Goal: Transaction & Acquisition: Purchase product/service

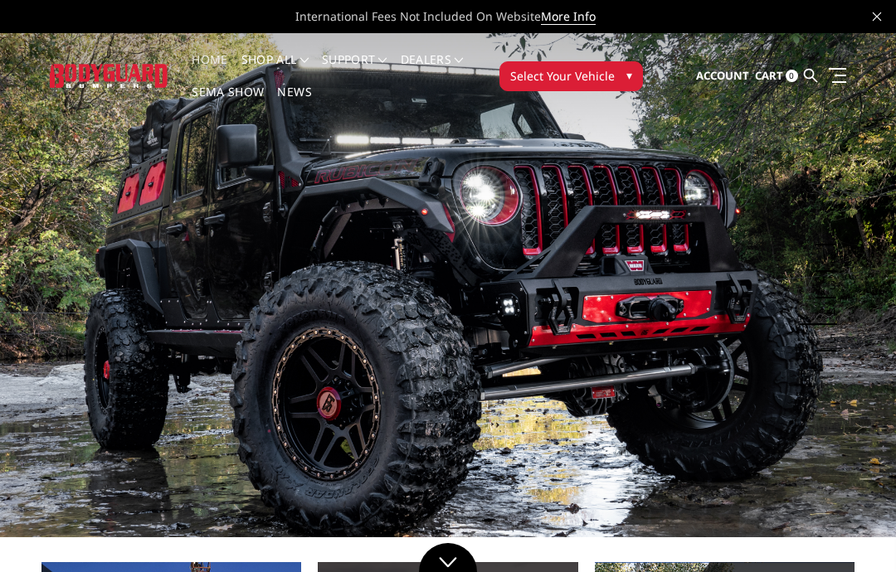
click at [623, 75] on button "Select Your Vehicle ▾" at bounding box center [571, 76] width 144 height 30
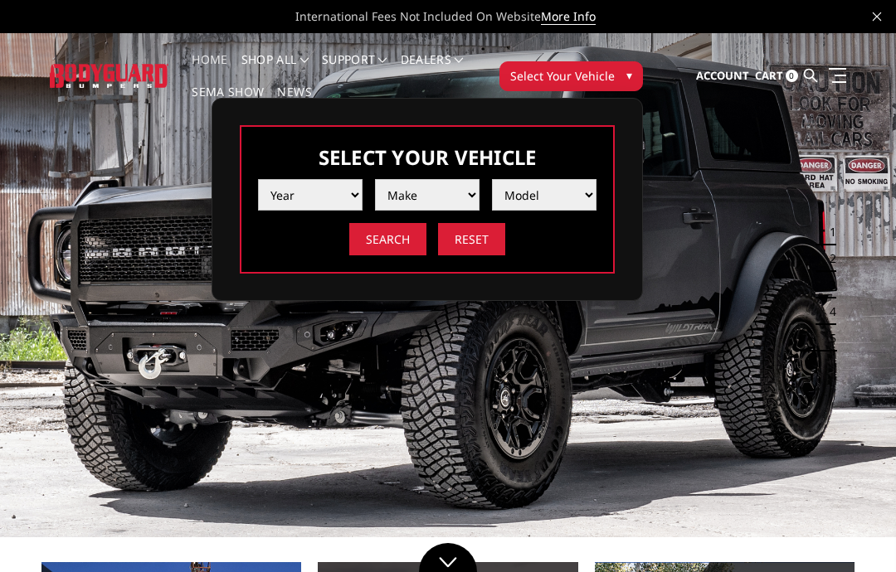
click at [347, 193] on select "Year [DATE] 2024 2023 2022 2021 2020 2019 2018 2017 2016 2015 2014 2013 2012 20…" at bounding box center [310, 195] width 105 height 32
select select "yr_2020"
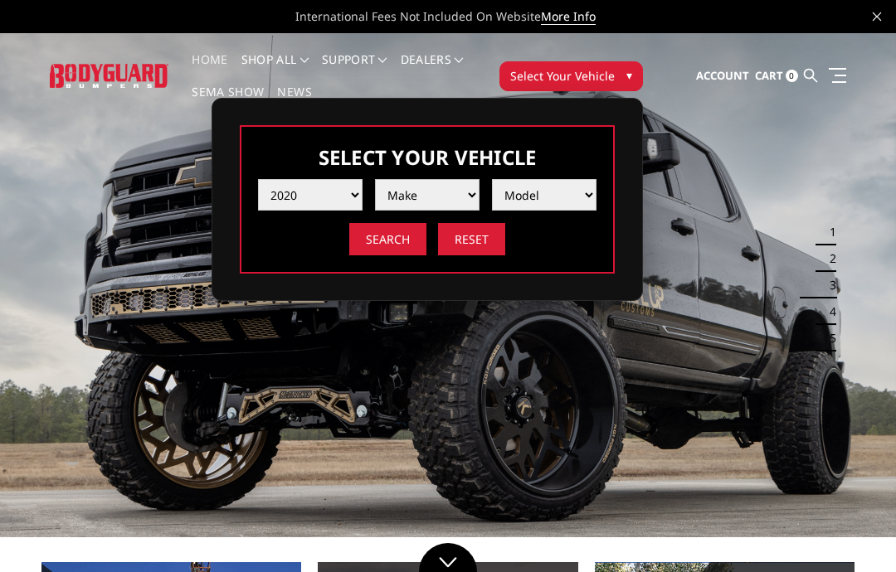
click at [455, 195] on select "Make Chevrolet Ford GMC Nissan Ram Toyota" at bounding box center [427, 195] width 105 height 32
select select "mk_gmc"
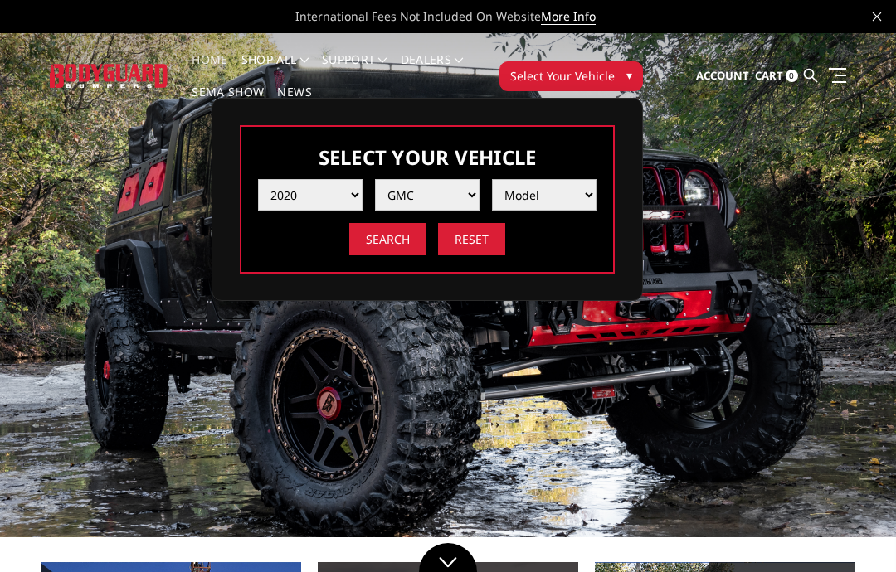
click at [578, 192] on select "Model Canyon Sierra 1500 Sierra 2500 / 3500 Yukon 1500" at bounding box center [544, 195] width 105 height 32
select select "md_sierra-1500"
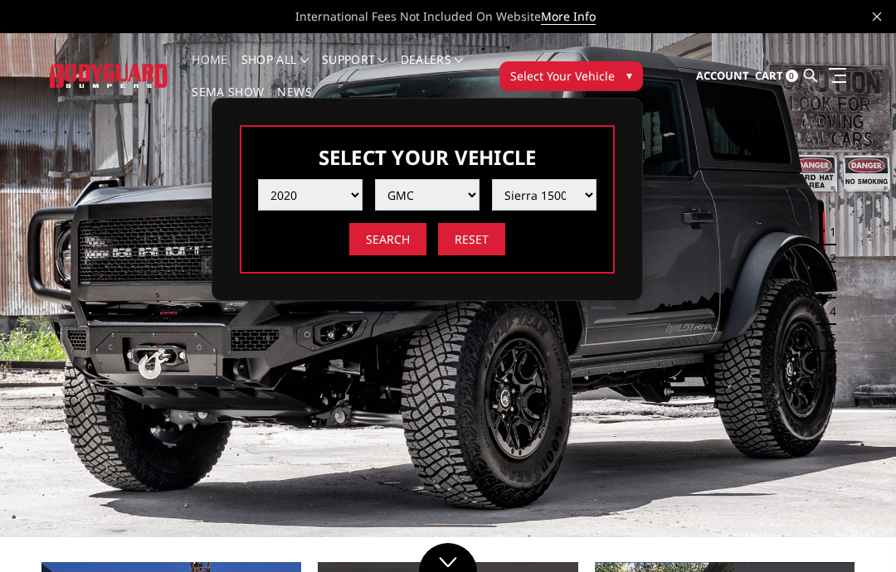
click at [393, 236] on input "Search" at bounding box center [387, 239] width 77 height 32
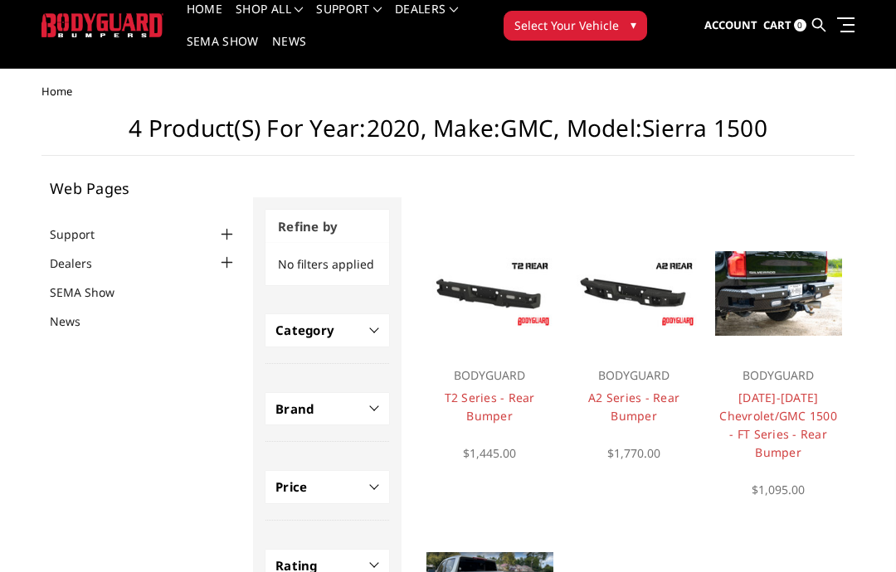
scroll to position [50, 0]
